Goal: Find specific page/section: Find specific page/section

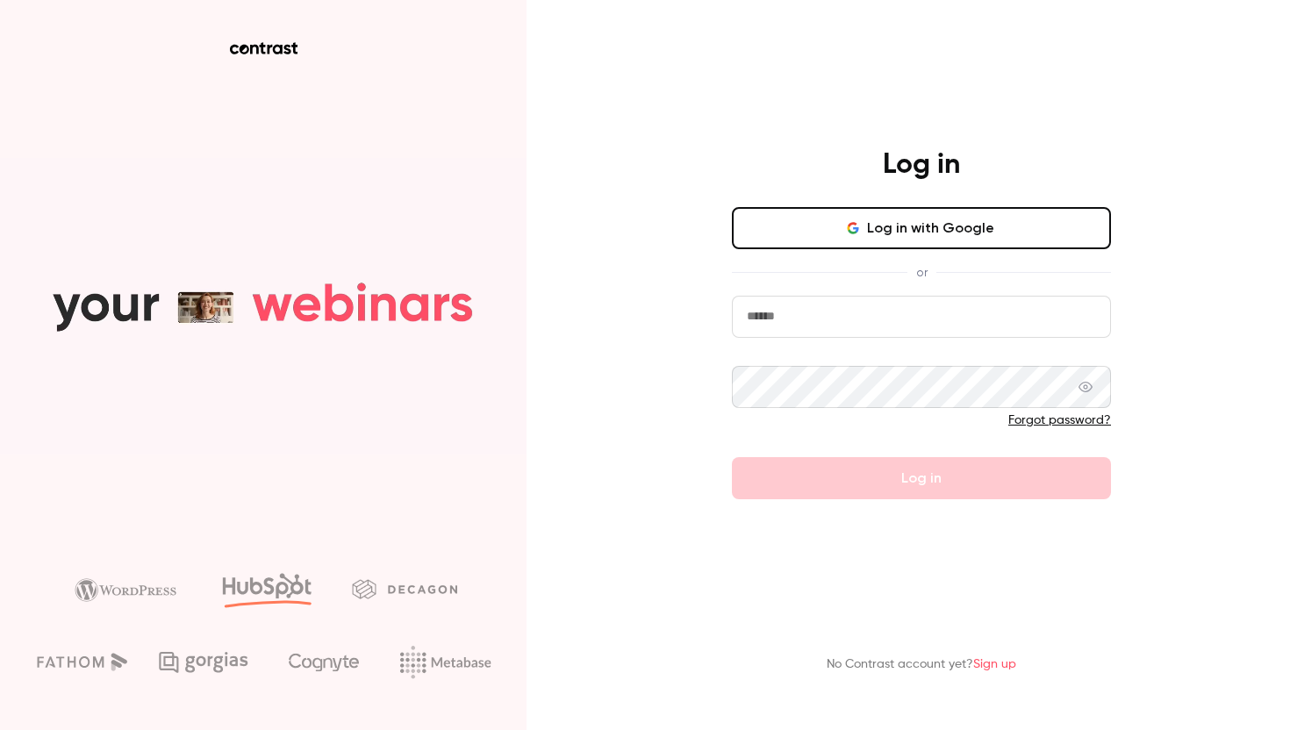
click at [851, 314] on input "email" at bounding box center [921, 317] width 379 height 42
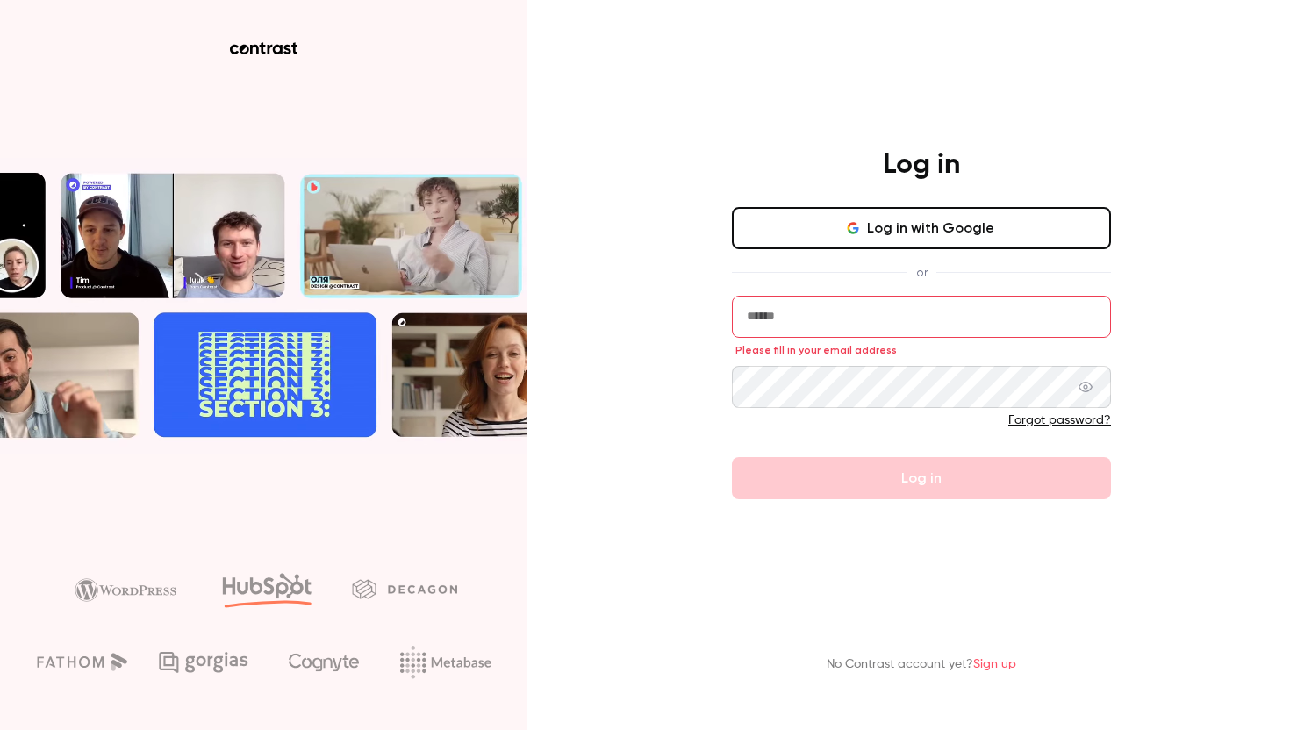
type input "**********"
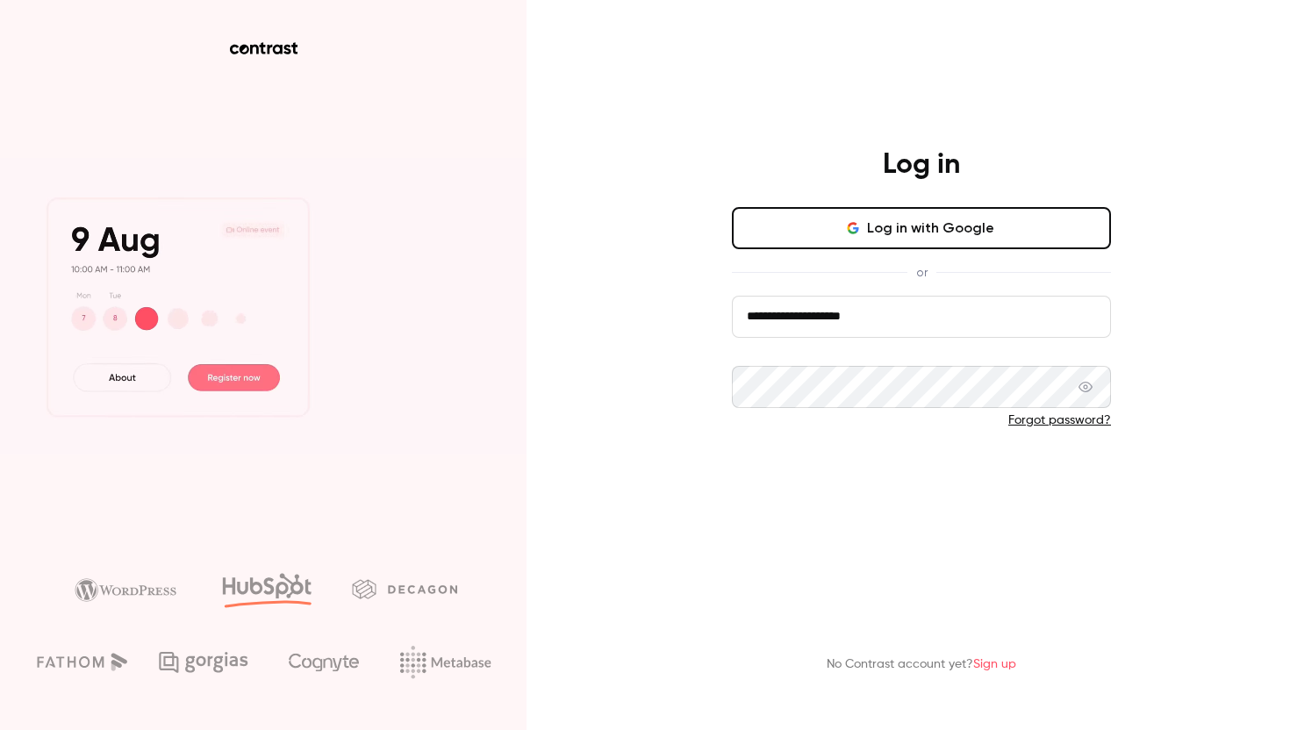
click at [909, 469] on button "Log in" at bounding box center [921, 478] width 379 height 42
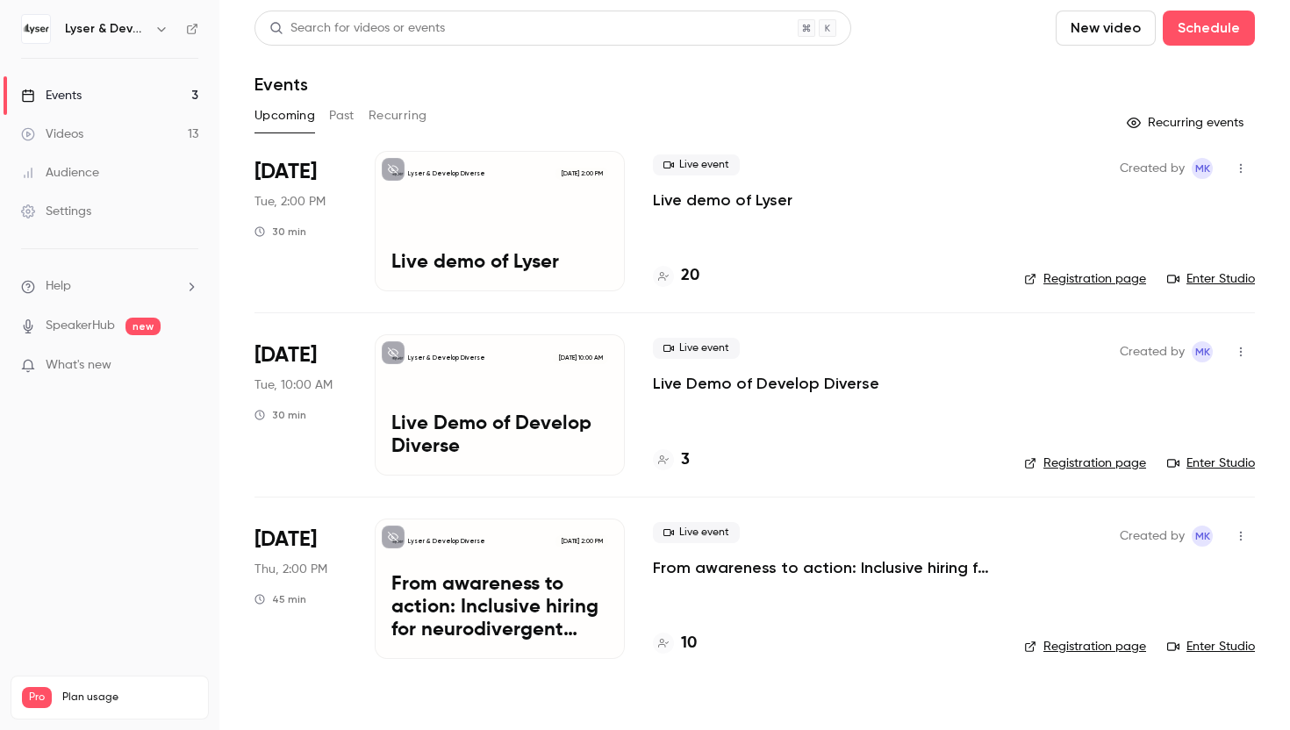
click at [1231, 272] on link "Enter Studio" at bounding box center [1211, 279] width 88 height 18
